Goal: Find specific page/section

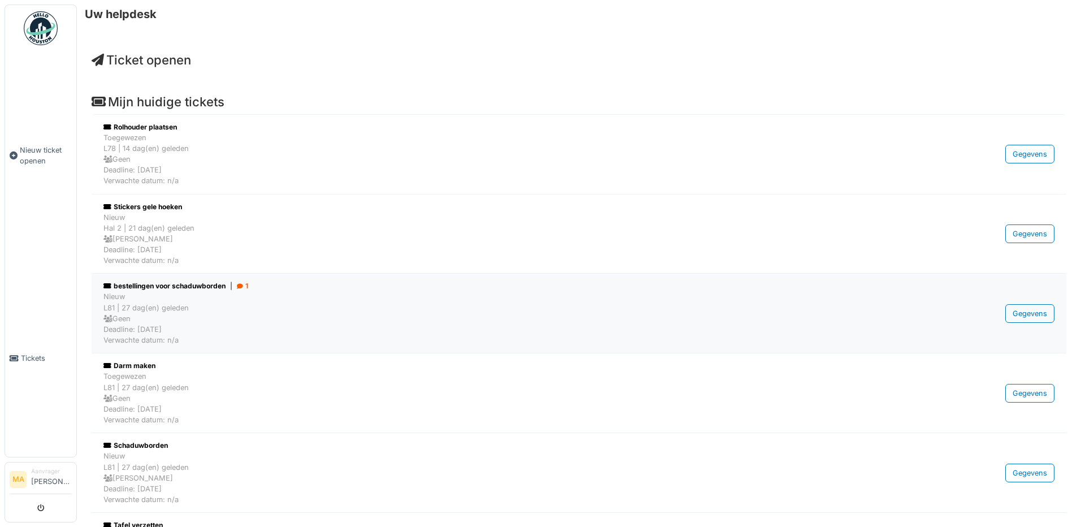
click at [170, 283] on div "bestellingen voor schaduwborden | 1" at bounding box center [503, 286] width 800 height 10
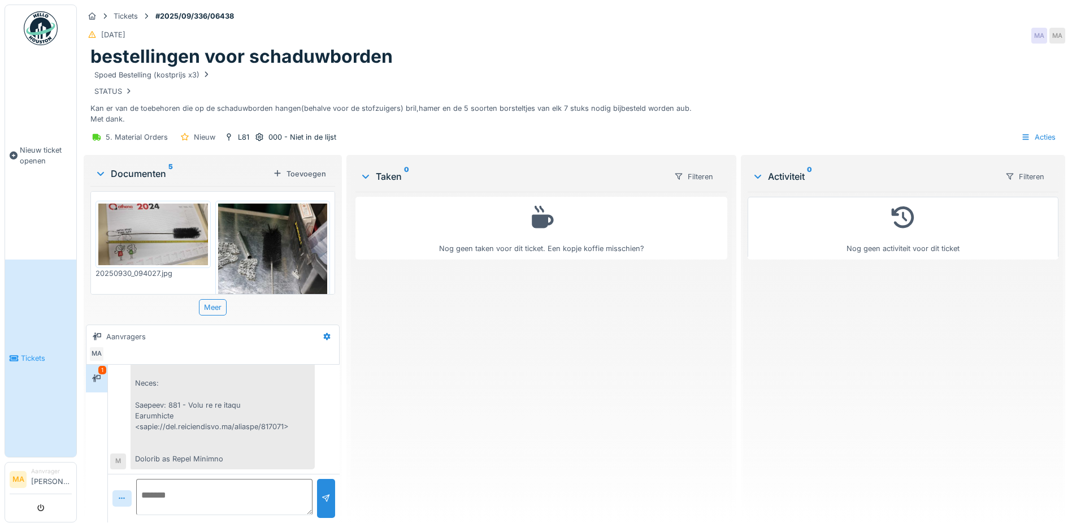
scroll to position [8, 0]
click at [158, 232] on img at bounding box center [153, 235] width 110 height 62
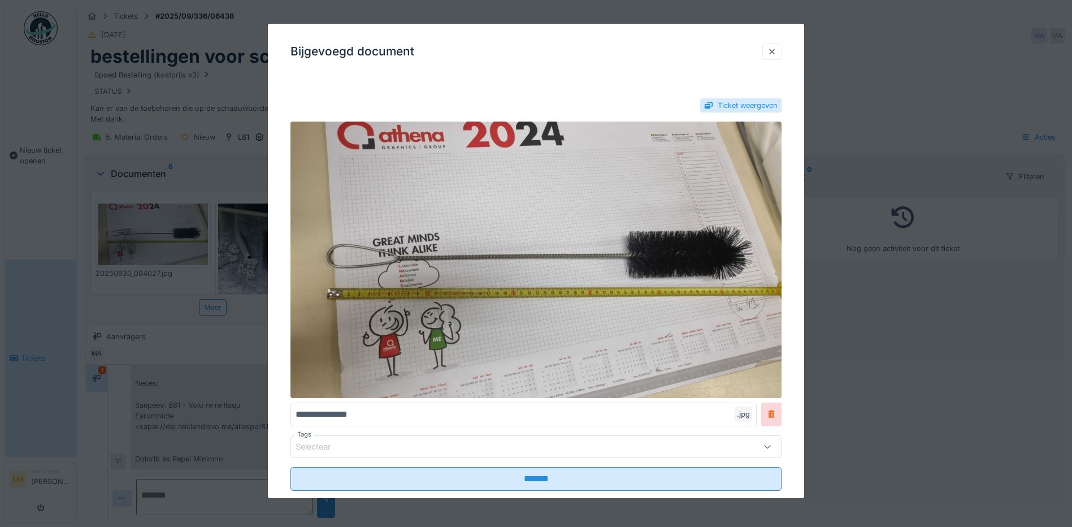
click at [775, 49] on div at bounding box center [772, 51] width 9 height 11
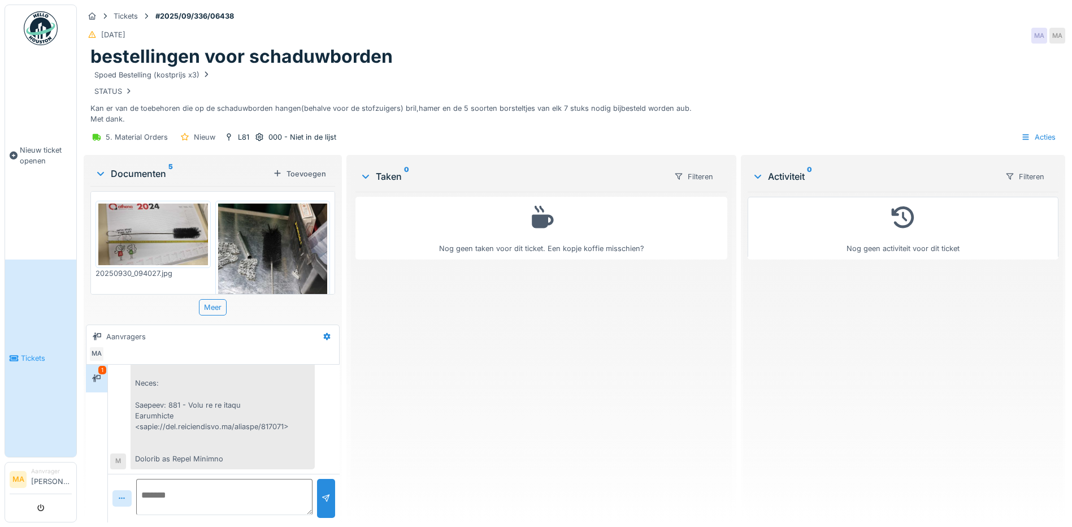
click at [279, 249] on img at bounding box center [273, 301] width 110 height 194
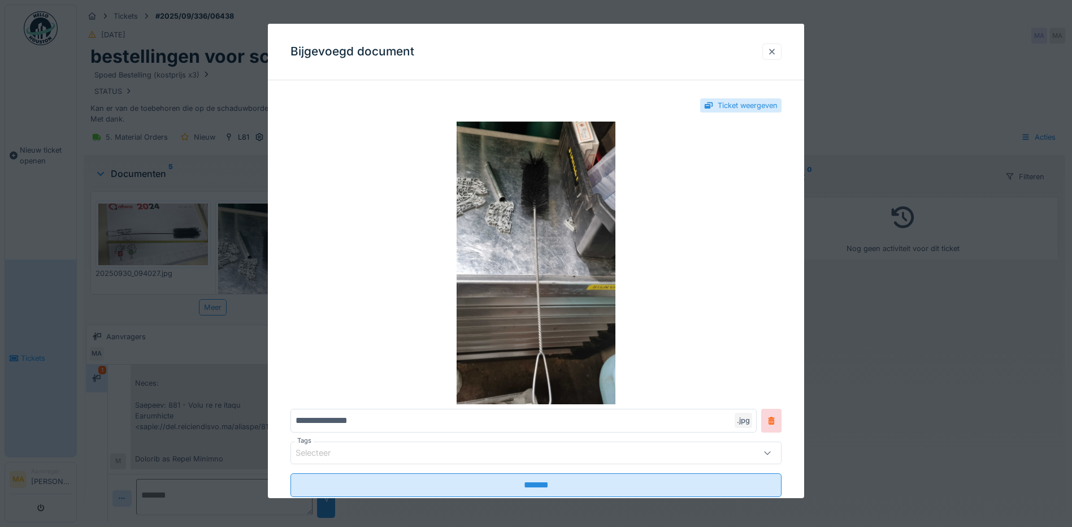
click at [774, 50] on div at bounding box center [772, 51] width 9 height 11
